Goal: Task Accomplishment & Management: Manage account settings

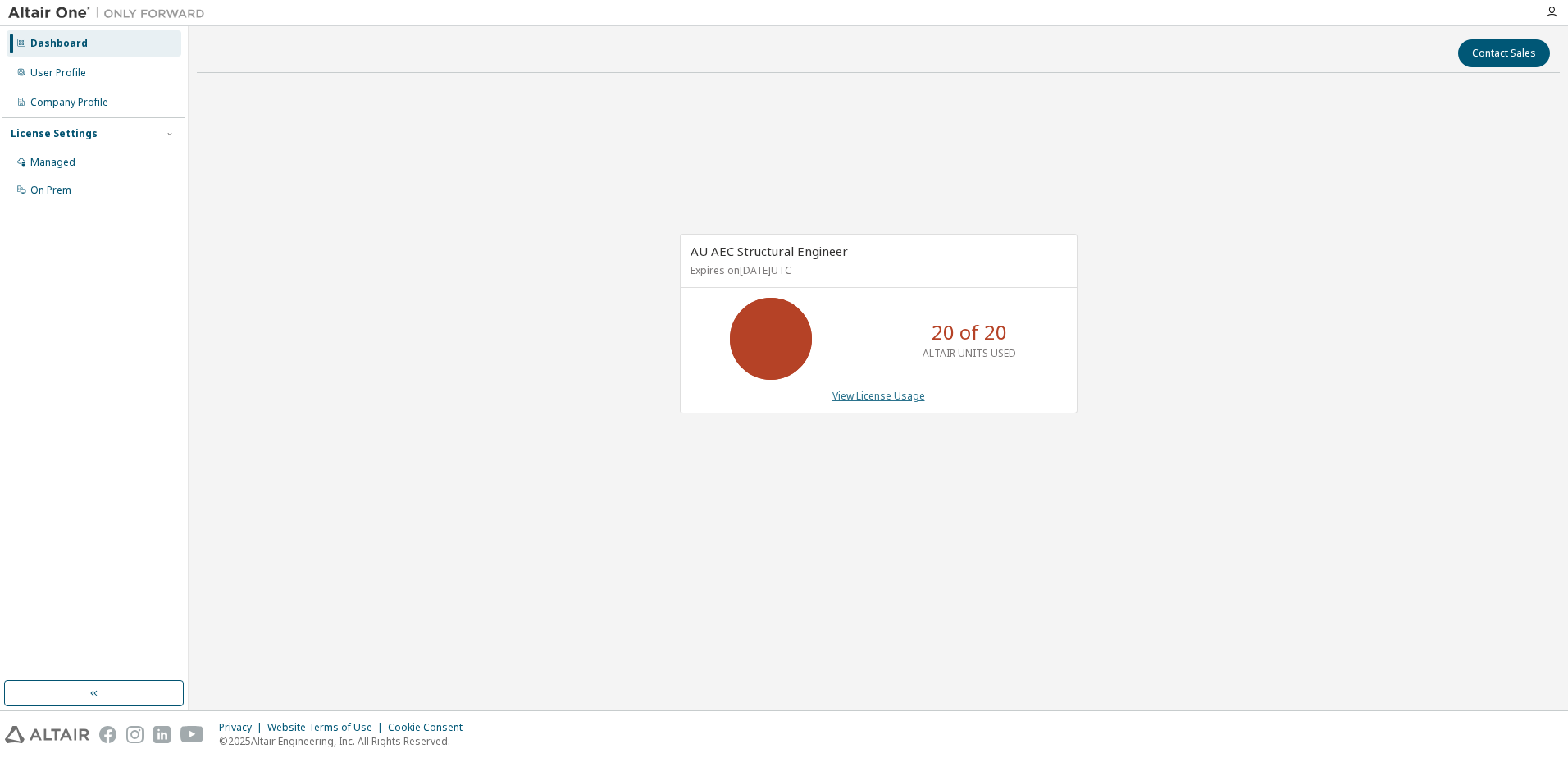
click at [879, 396] on link "View License Usage" at bounding box center [879, 396] width 92 height 14
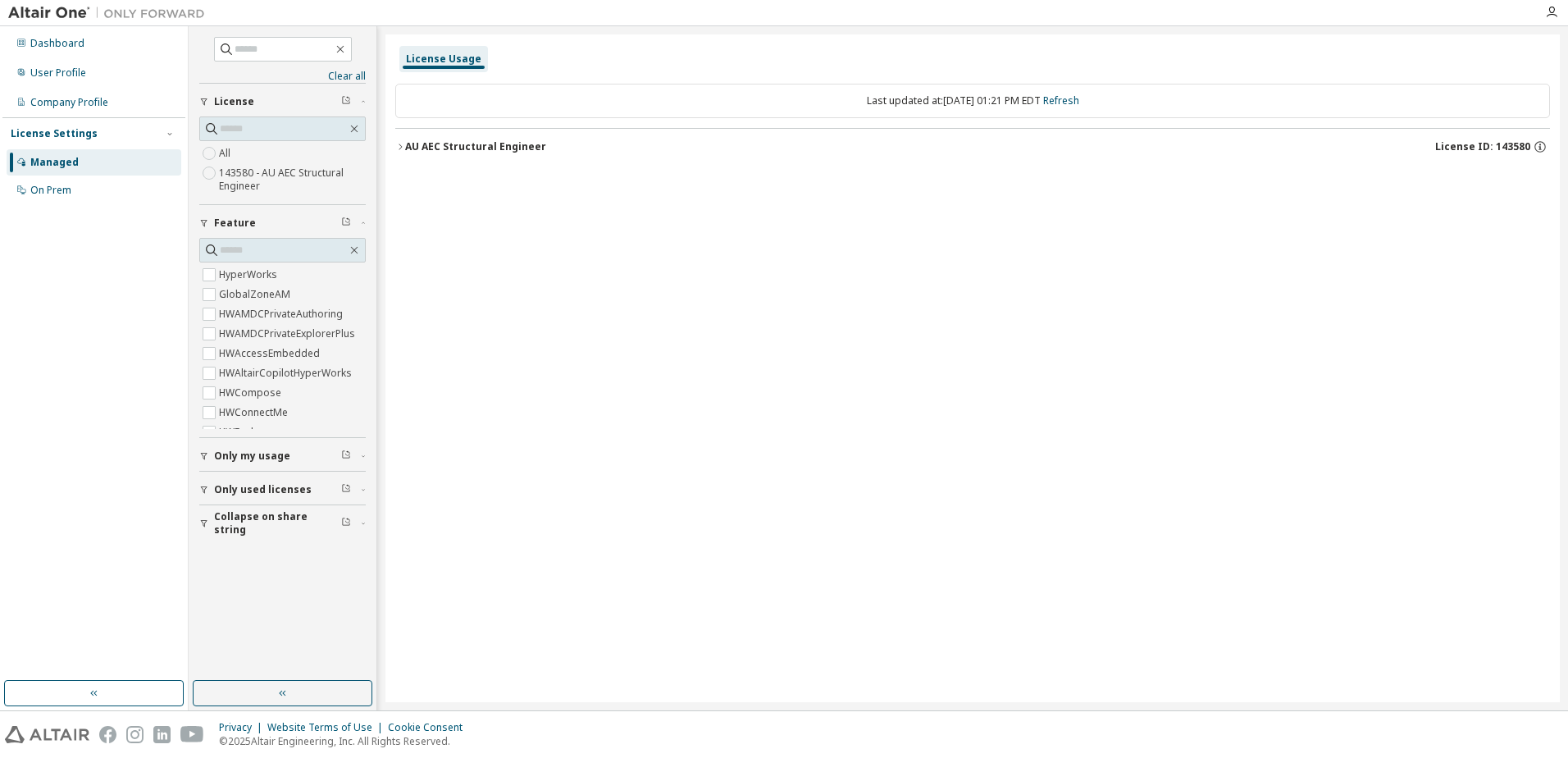
click at [405, 141] on div "AU AEC Structural Engineer" at bounding box center [475, 146] width 141 height 13
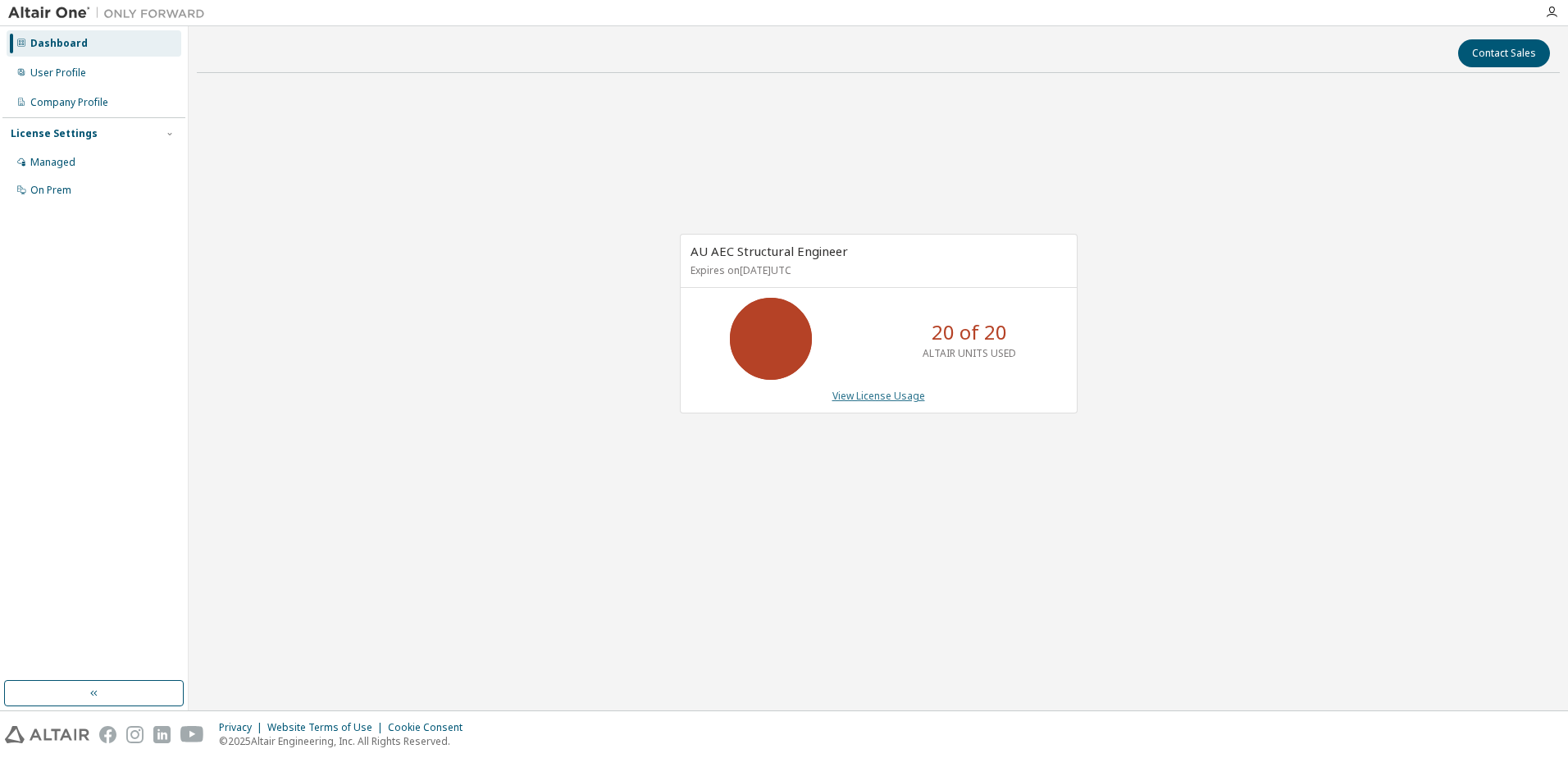
click at [868, 396] on link "View License Usage" at bounding box center [879, 396] width 92 height 14
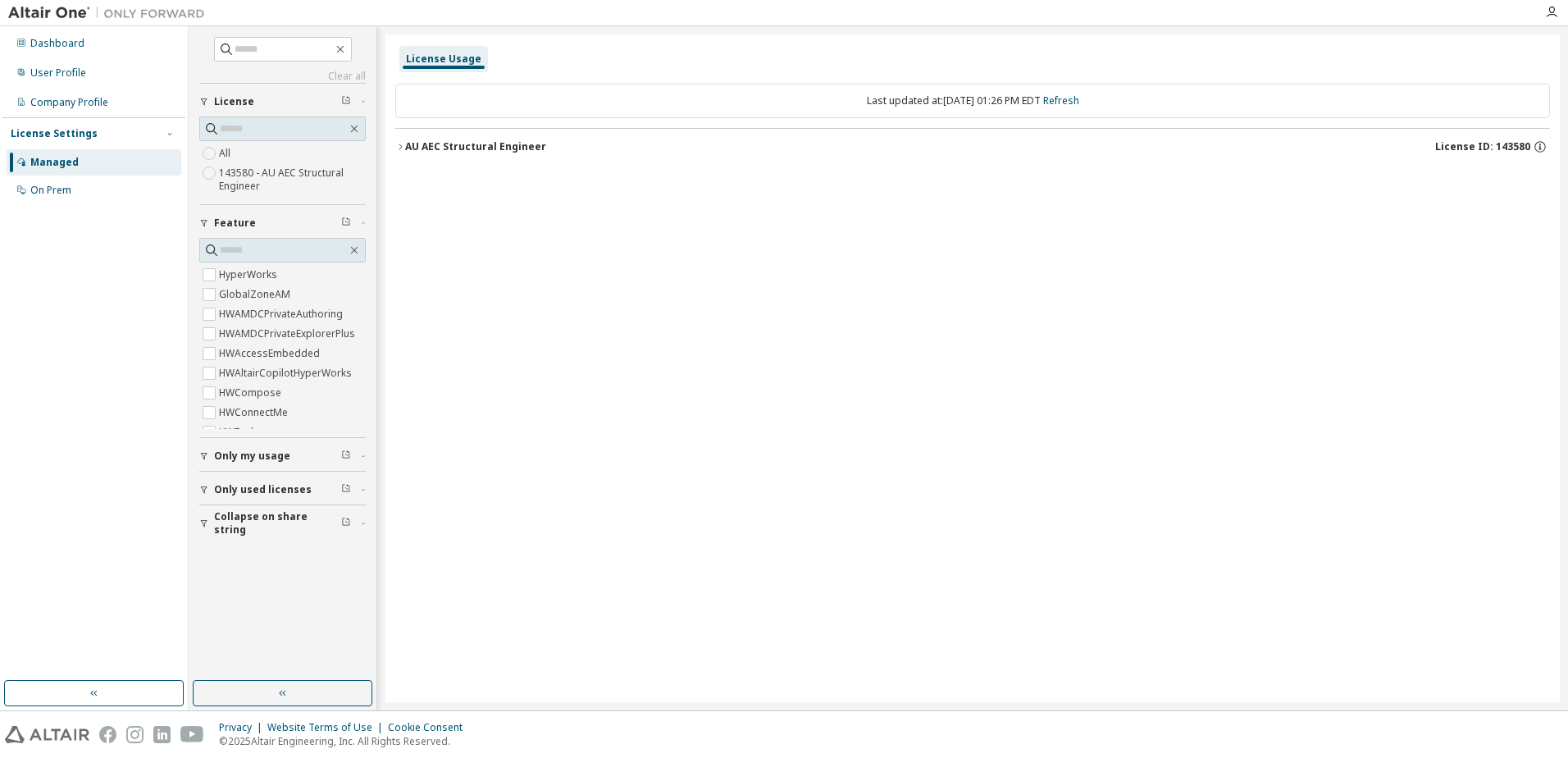
click at [429, 151] on div "AU AEC Structural Engineer" at bounding box center [475, 146] width 141 height 13
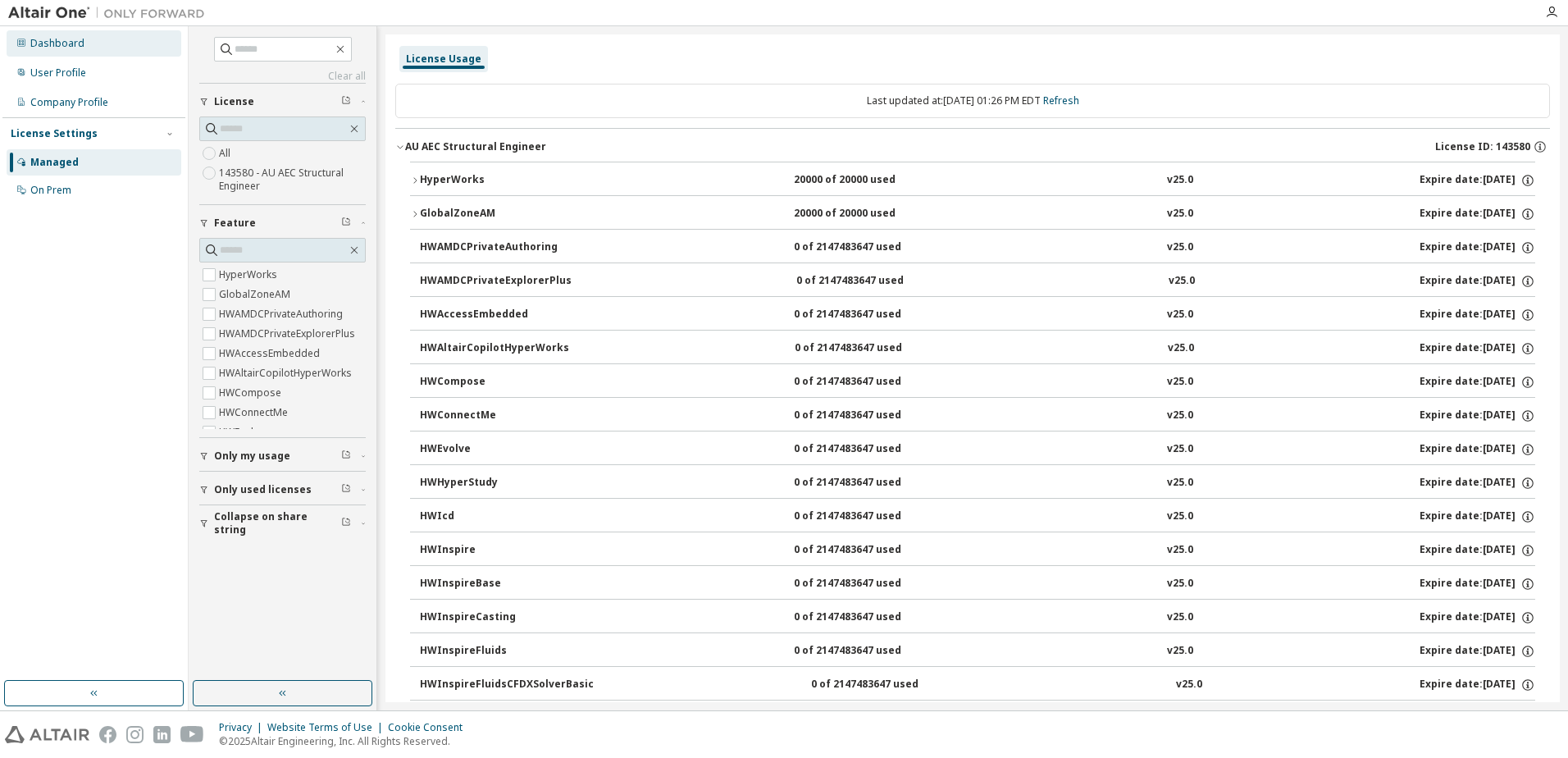
click at [68, 47] on div "Dashboard" at bounding box center [57, 43] width 54 height 13
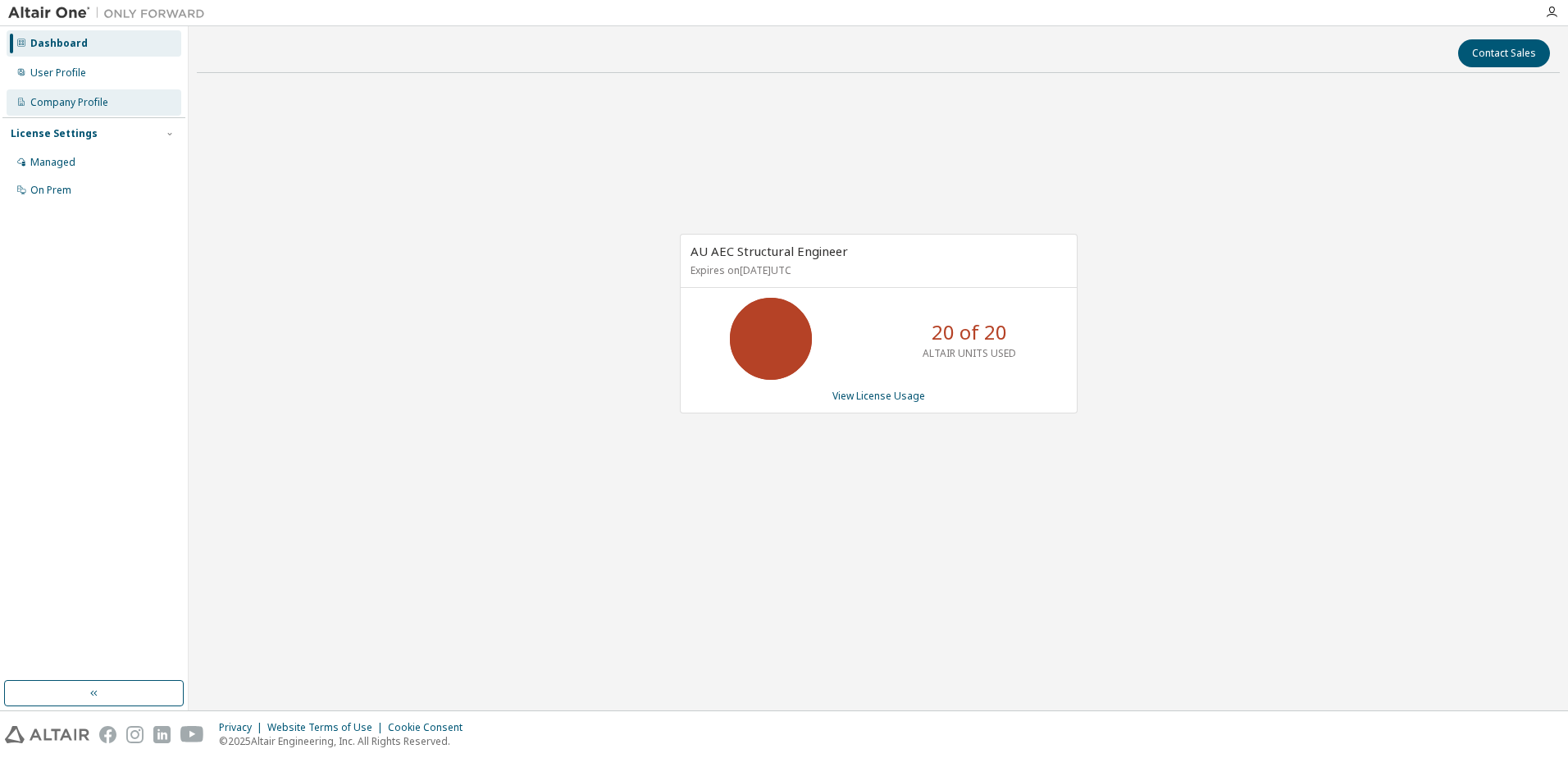
click at [69, 104] on div "Company Profile" at bounding box center [69, 102] width 78 height 13
click at [60, 162] on div "Managed" at bounding box center [52, 162] width 45 height 13
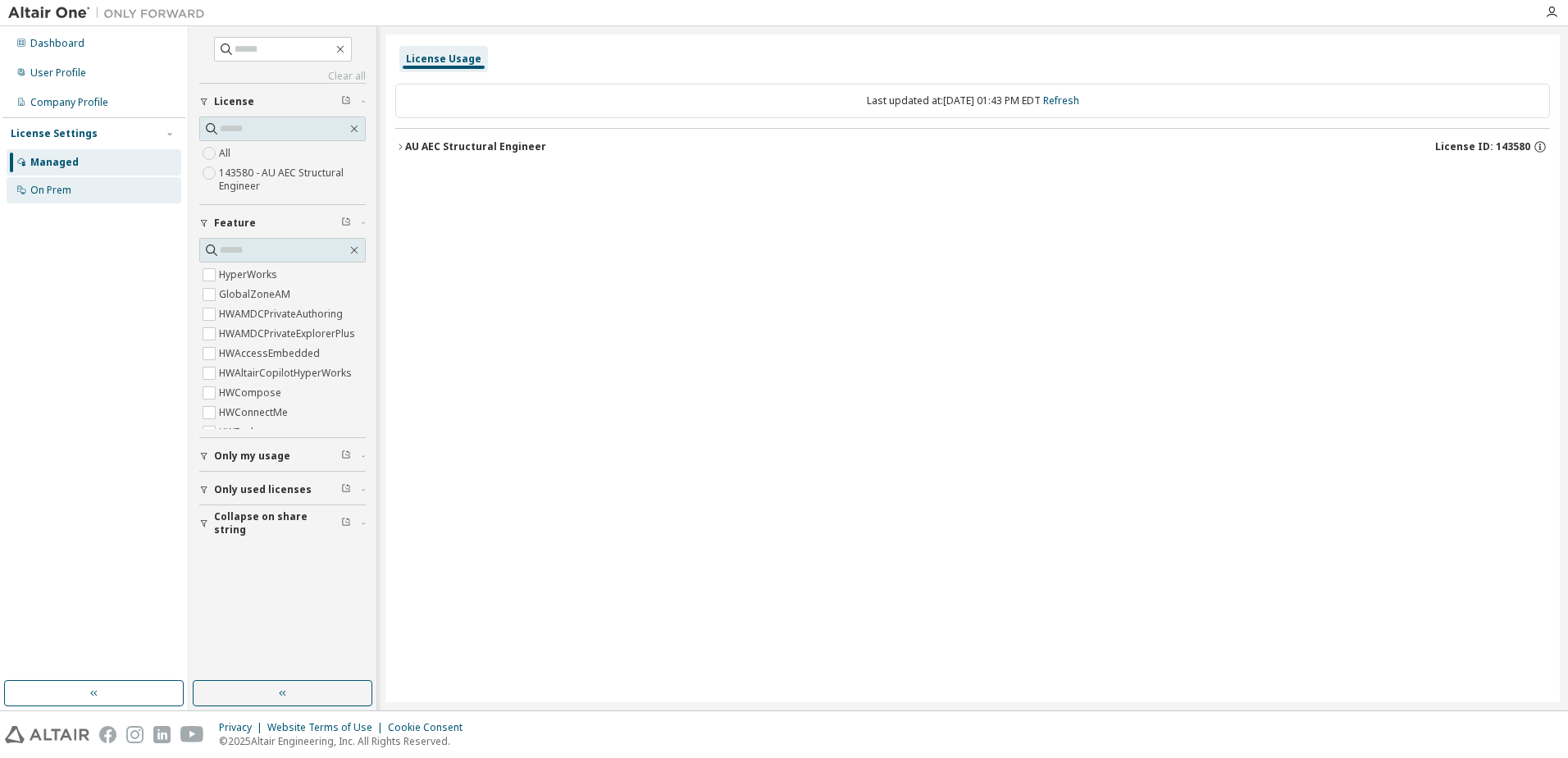
click at [48, 188] on div "On Prem" at bounding box center [51, 189] width 41 height 13
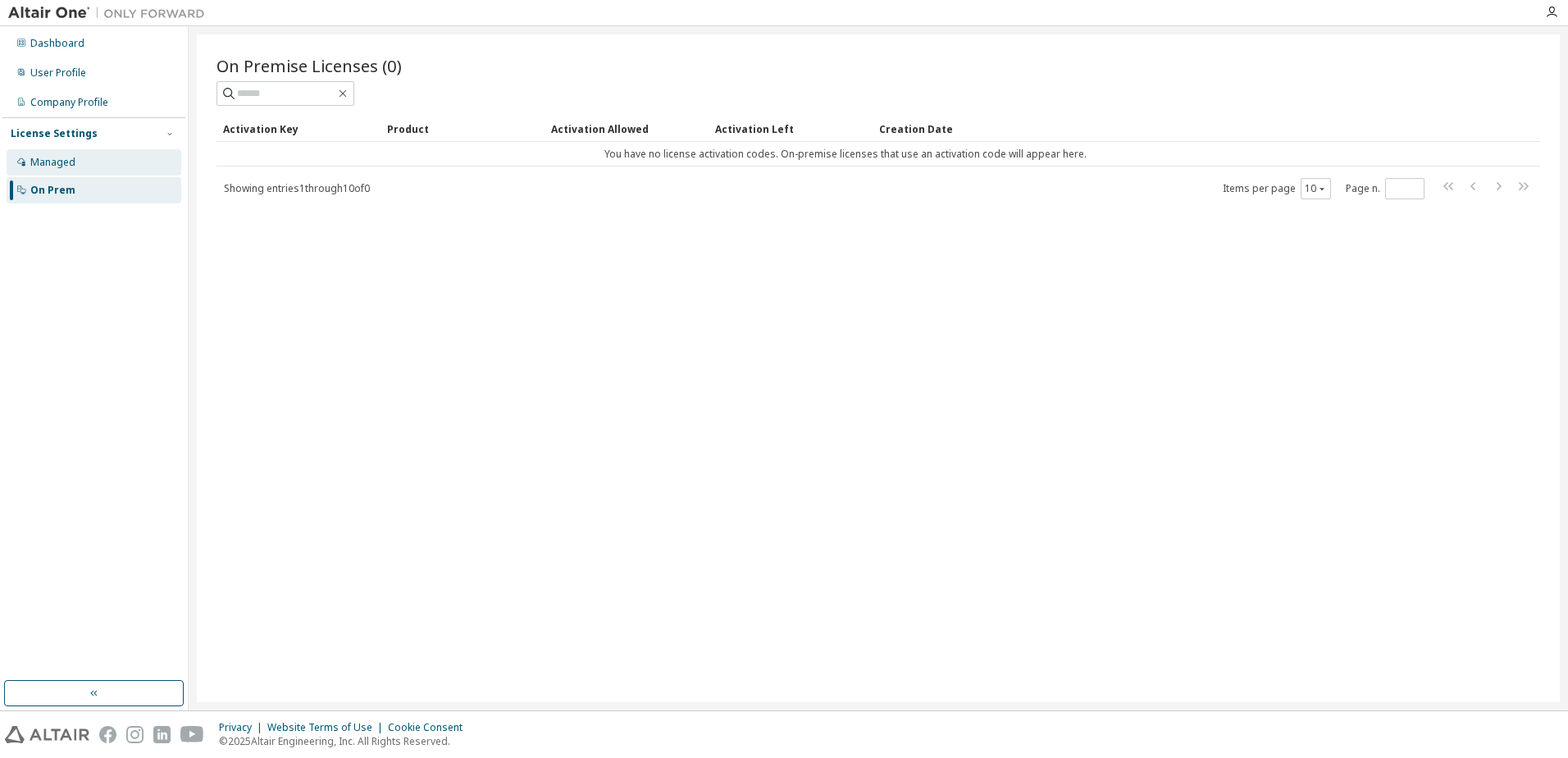
click at [48, 156] on div "Managed" at bounding box center [52, 162] width 45 height 13
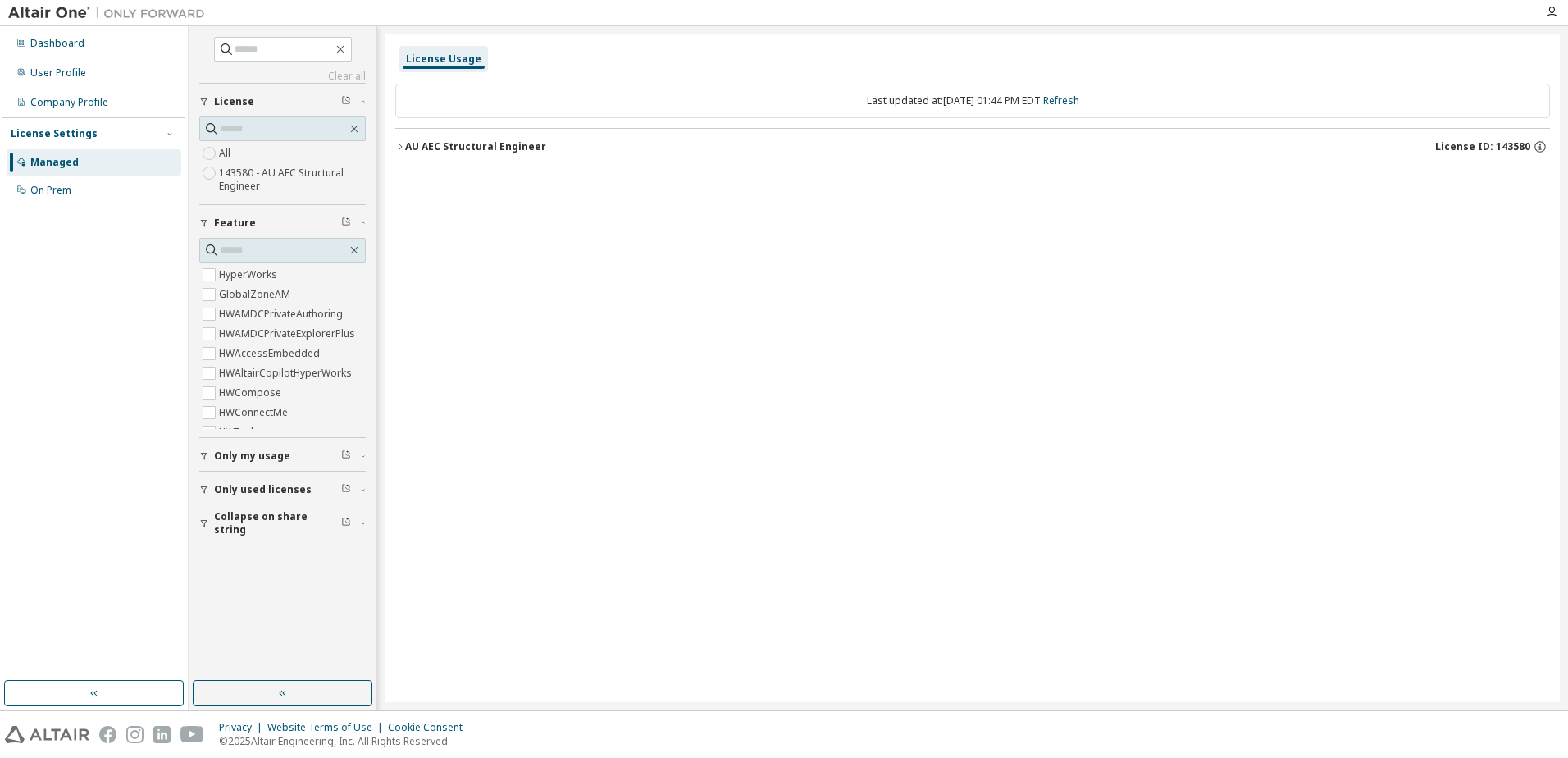
click at [48, 204] on div "License Settings Managed On Prem" at bounding box center [94, 161] width 183 height 87
click at [55, 188] on div "On Prem" at bounding box center [51, 189] width 41 height 13
